Goal: Task Accomplishment & Management: Use online tool/utility

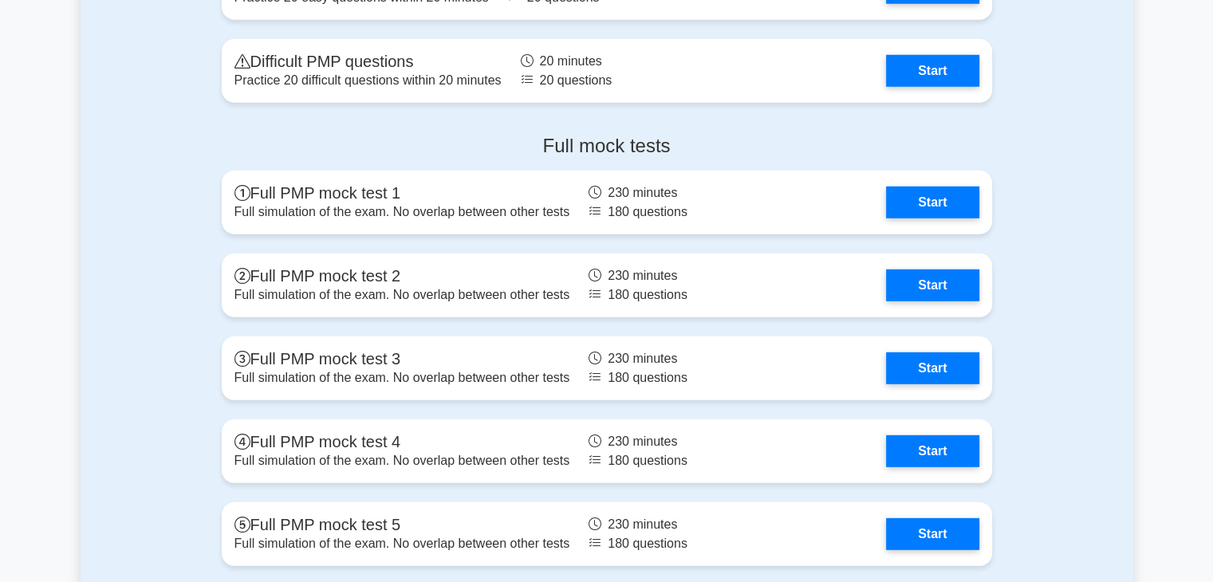
scroll to position [4386, 0]
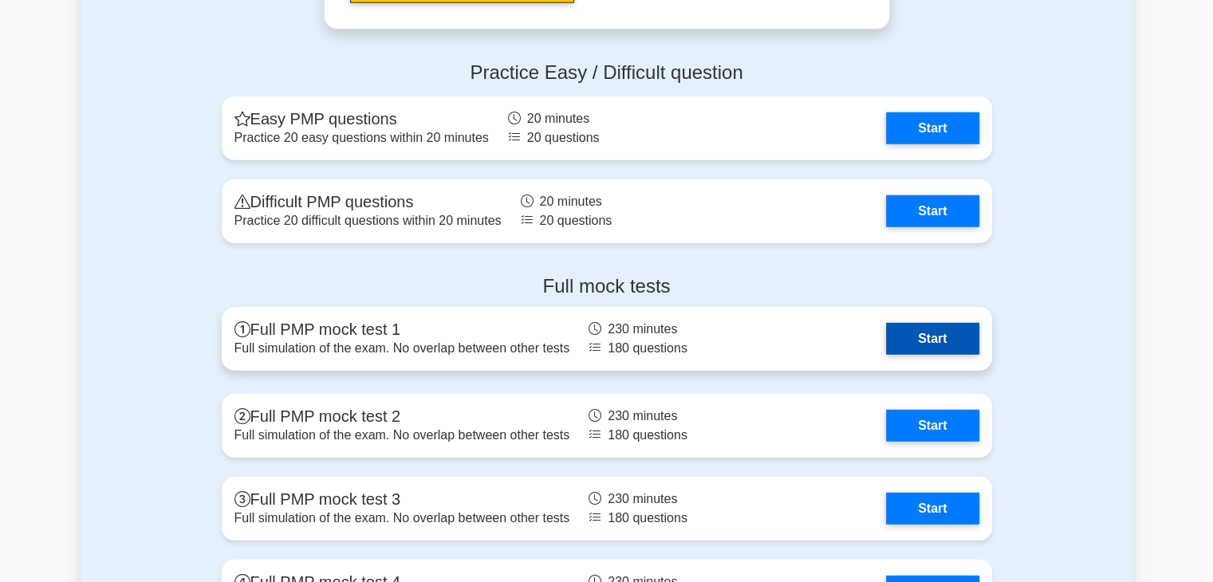
click at [890, 338] on link "Start" at bounding box center [932, 339] width 93 height 32
